Goal: Information Seeking & Learning: Learn about a topic

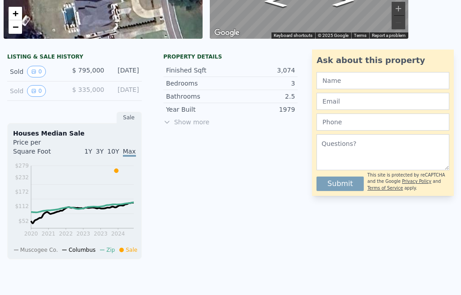
scroll to position [198, 0]
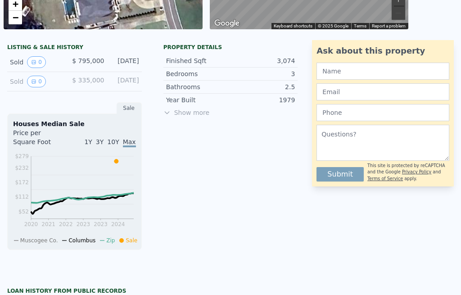
click at [114, 142] on span "10Y" at bounding box center [113, 141] width 12 height 7
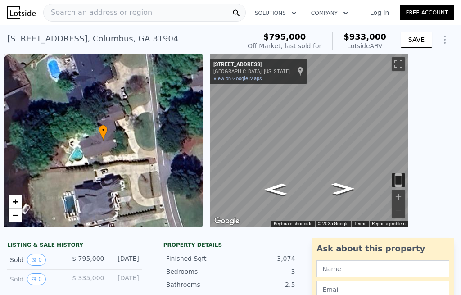
scroll to position [0, 0]
click at [97, 148] on div "• + −" at bounding box center [103, 140] width 199 height 173
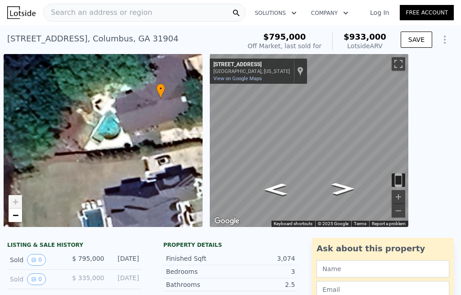
click at [269, 186] on icon "Go South, Standing Boy Rd" at bounding box center [275, 190] width 42 height 18
click at [274, 196] on icon "Go South, Standing Boy Rd" at bounding box center [275, 194] width 42 height 17
click at [397, 179] on img "Toggle motion tracking" at bounding box center [399, 180] width 14 height 14
click at [400, 66] on button "Toggle fullscreen view" at bounding box center [399, 64] width 14 height 14
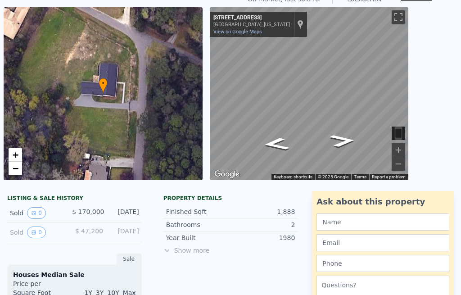
scroll to position [19, 0]
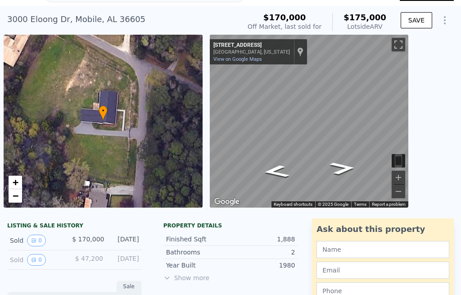
click at [36, 240] on icon "View historical data" at bounding box center [33, 240] width 5 height 5
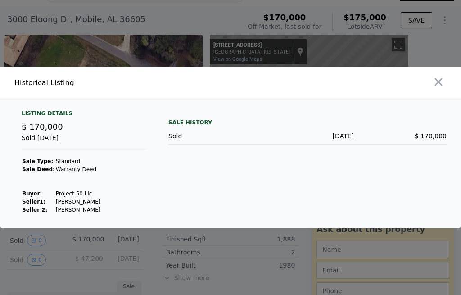
click at [438, 86] on icon "button" at bounding box center [439, 82] width 8 height 8
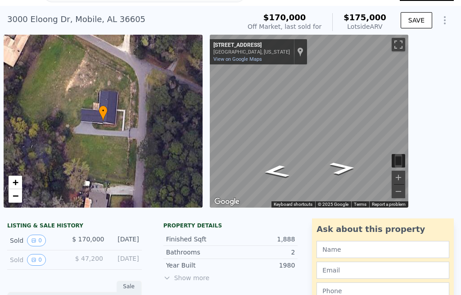
click at [36, 262] on icon "View historical data" at bounding box center [33, 259] width 5 height 5
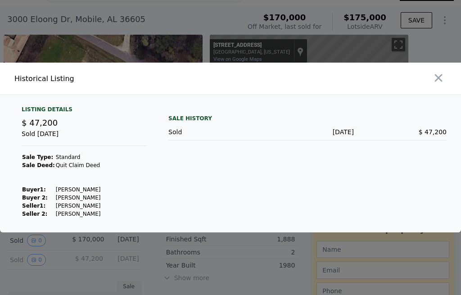
click at [442, 84] on icon "button" at bounding box center [438, 78] width 13 height 13
